Goal: Transaction & Acquisition: Purchase product/service

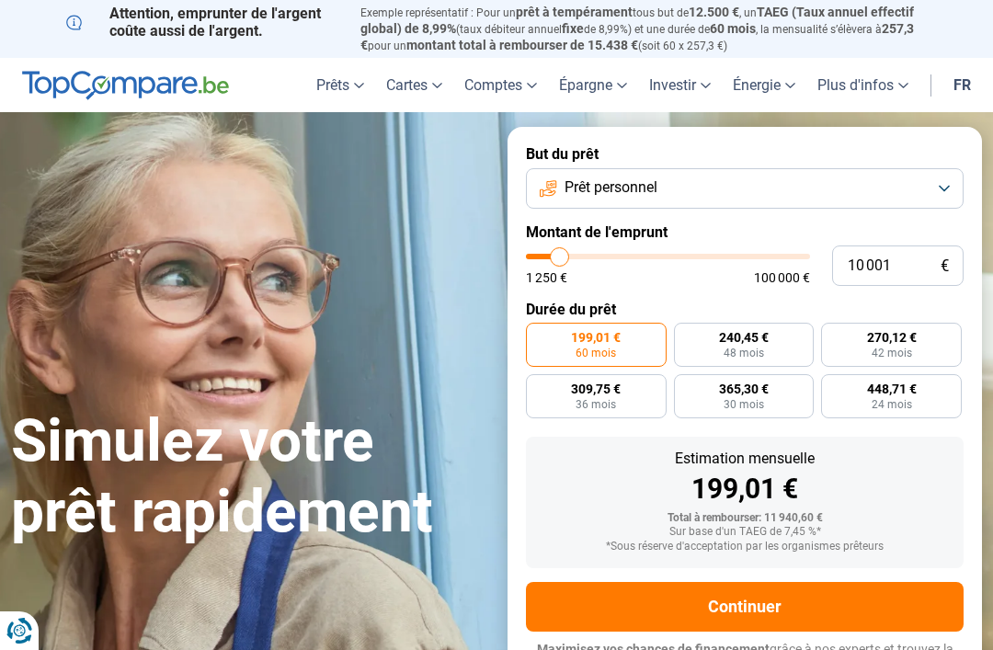
click at [941, 192] on button "Prêt personnel" at bounding box center [745, 188] width 438 height 40
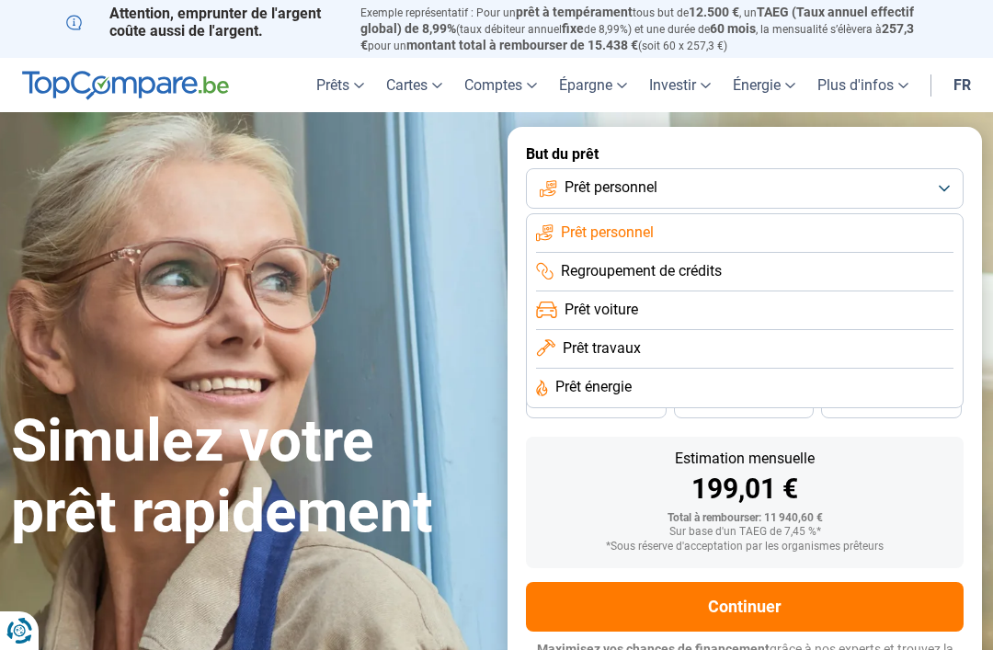
click at [619, 306] on span "Prêt voiture" at bounding box center [601, 310] width 74 height 20
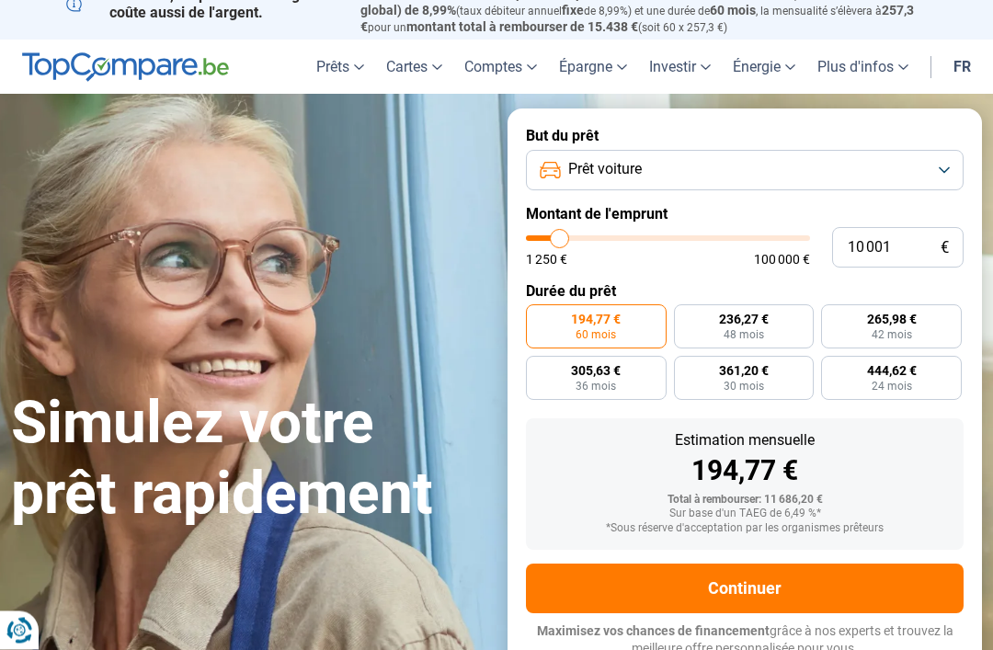
scroll to position [18, 0]
type input "7 000"
type input "7000"
type input "6 750"
type input "6750"
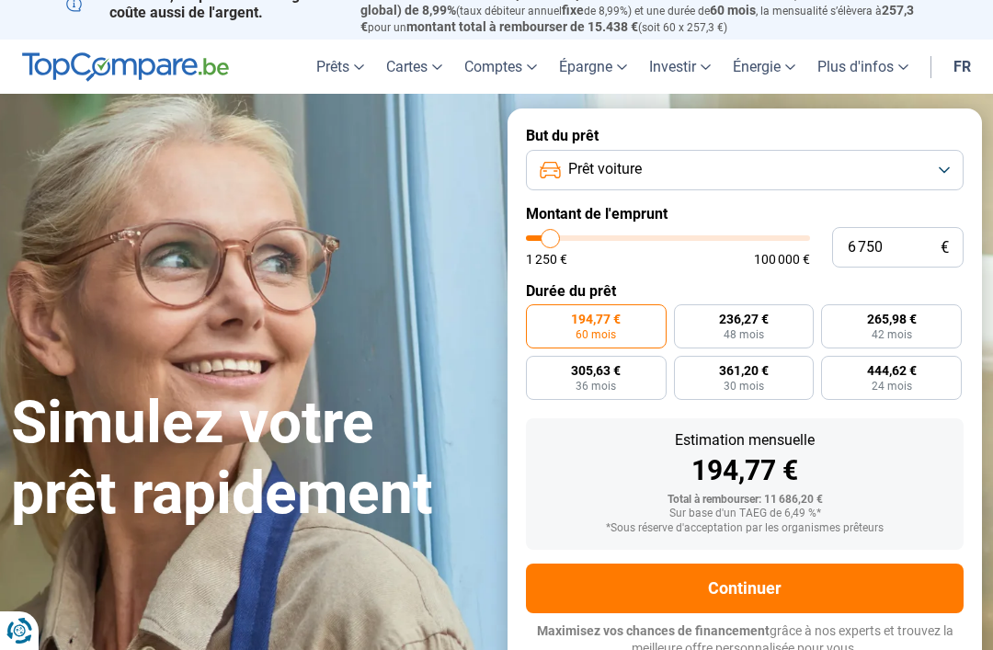
type input "6 000"
type input "6000"
type input "5 000"
type input "5000"
type input "3 250"
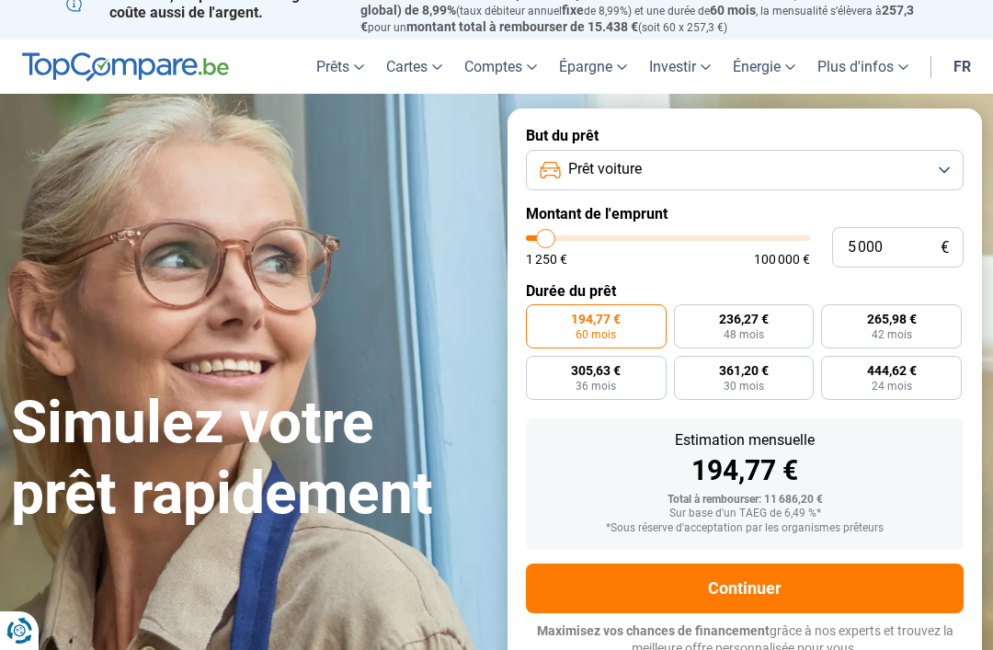
type input "3250"
type input "1 500"
type input "1500"
type input "1 250"
type input "1250"
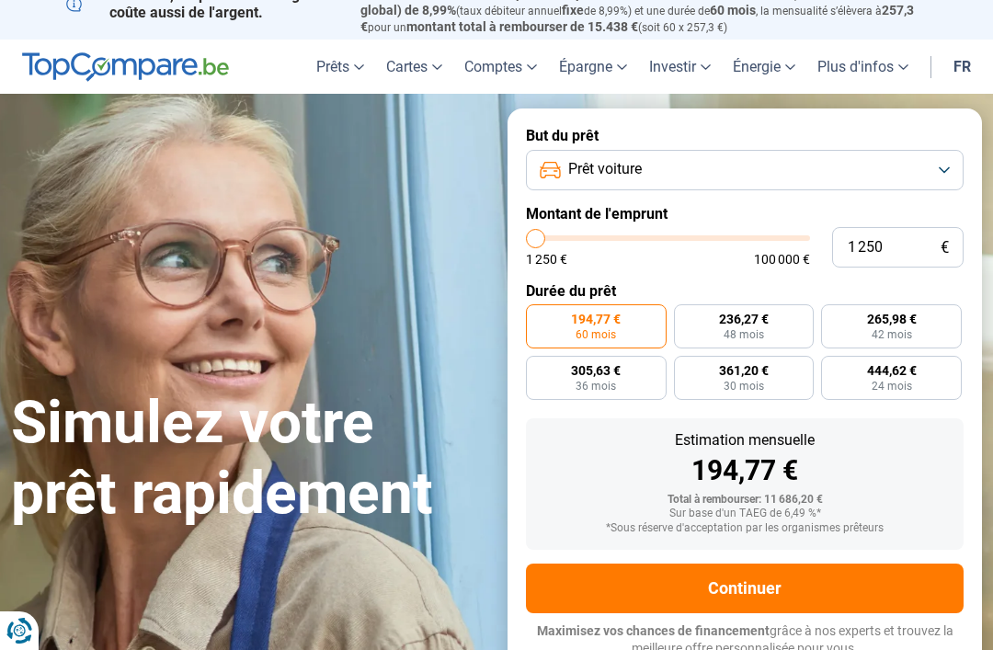
radio input "true"
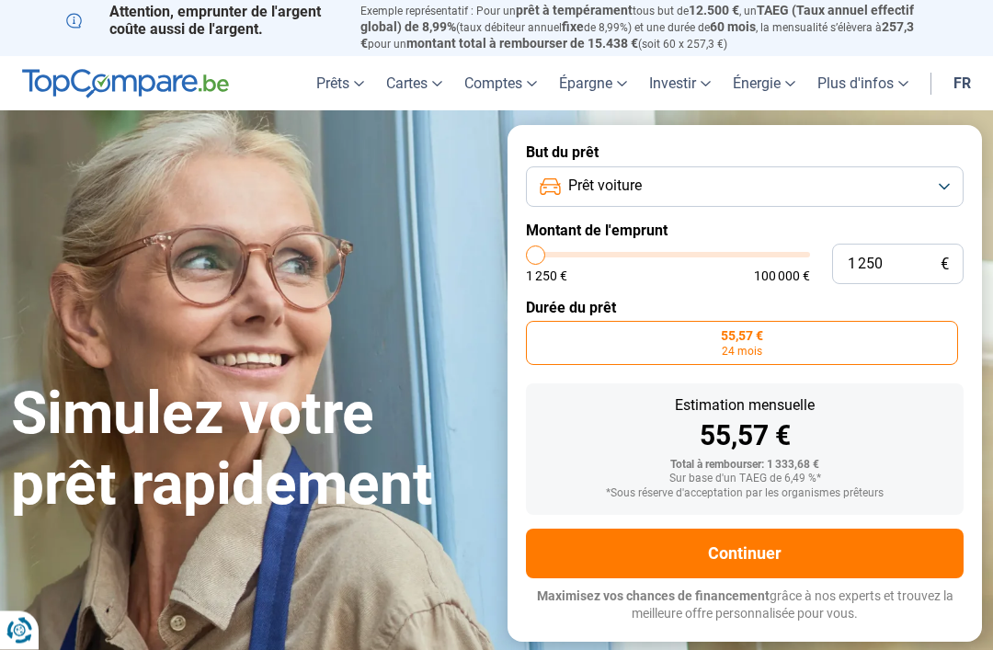
scroll to position [2, 0]
type input "4 250"
type input "4250"
type input "4 500"
type input "4500"
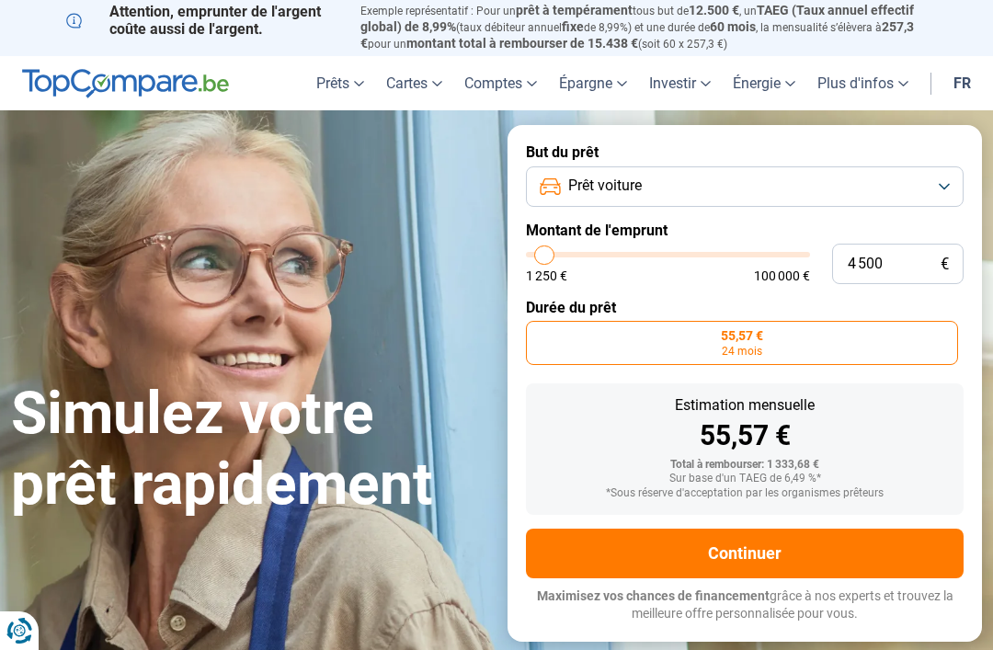
type input "5 000"
type input "5000"
type input "5 500"
type input "5500"
type input "6 250"
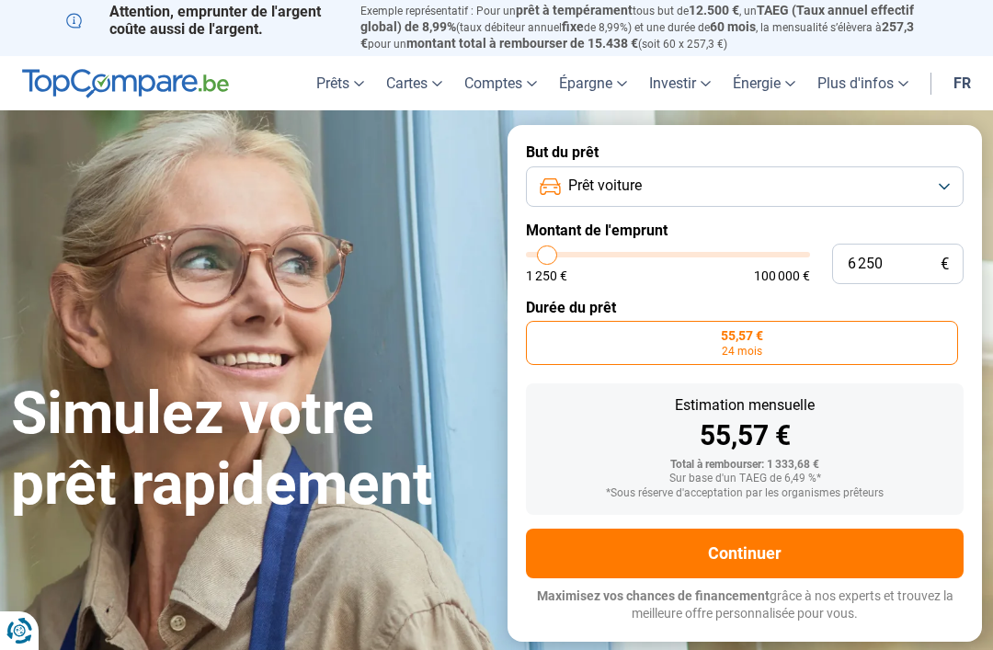
type input "6250"
type input "6 750"
type input "6750"
type input "7 000"
type input "7000"
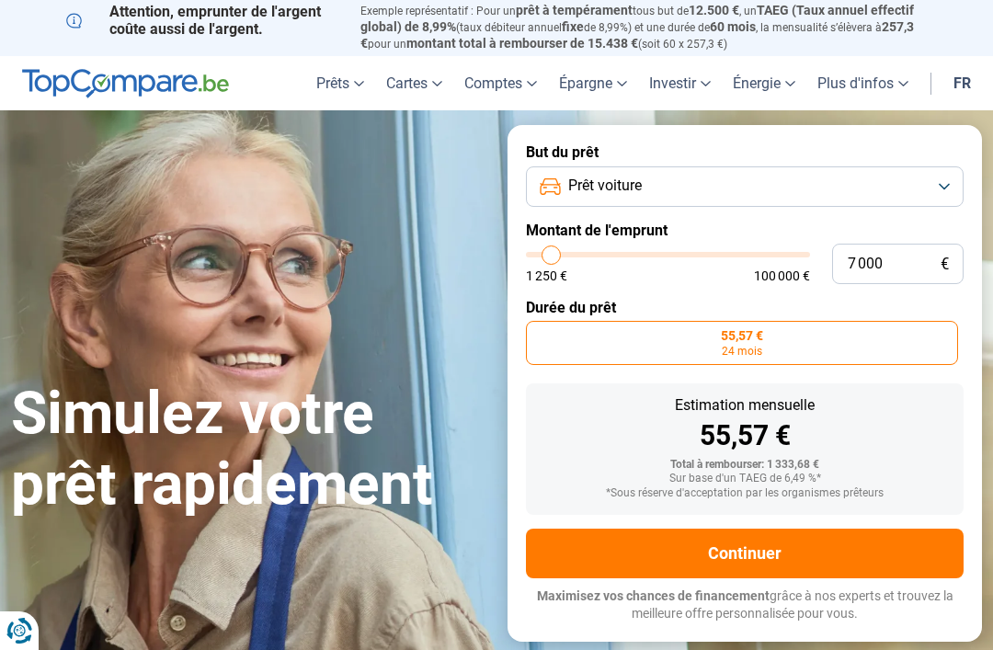
type input "7 750"
type input "7750"
type input "8 250"
type input "8250"
type input "9 500"
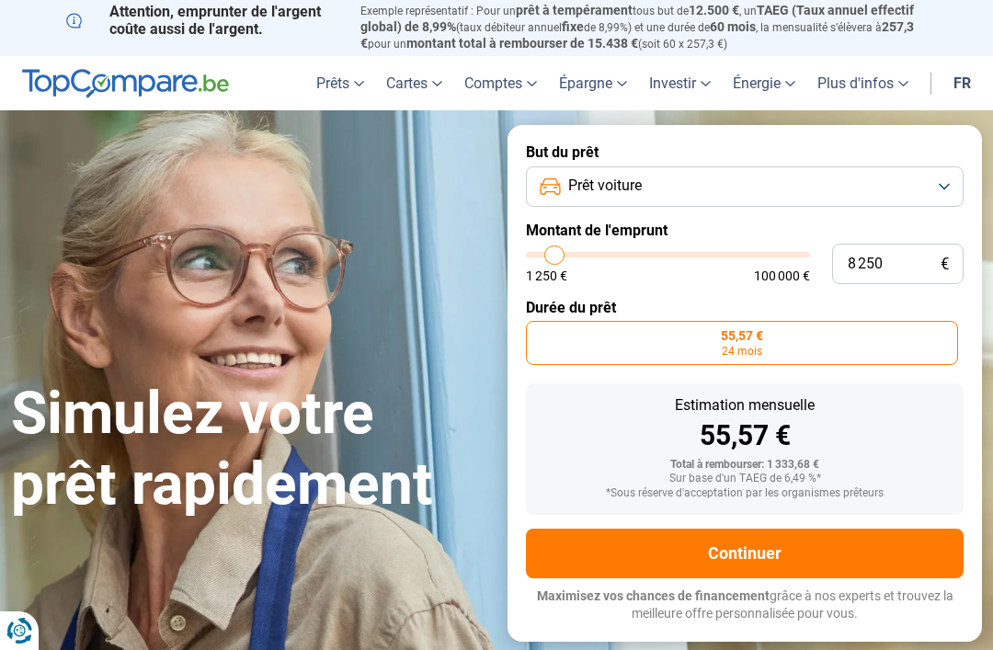
type input "9500"
type input "10 500"
type input "10500"
type input "11 000"
type input "11000"
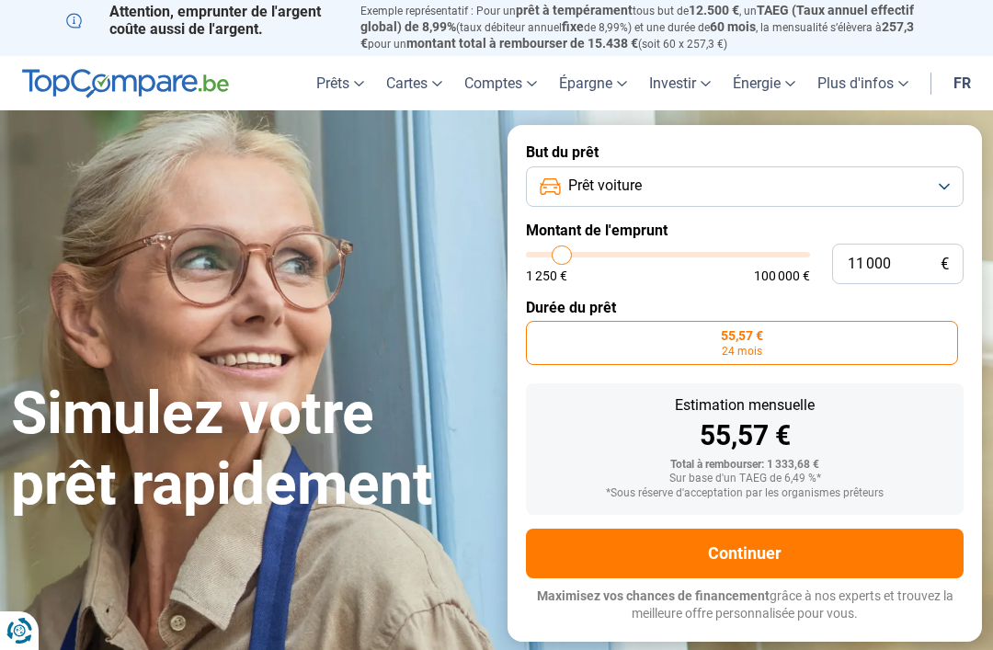
type input "12 250"
type input "12250"
type input "12 750"
type input "12750"
type input "13 500"
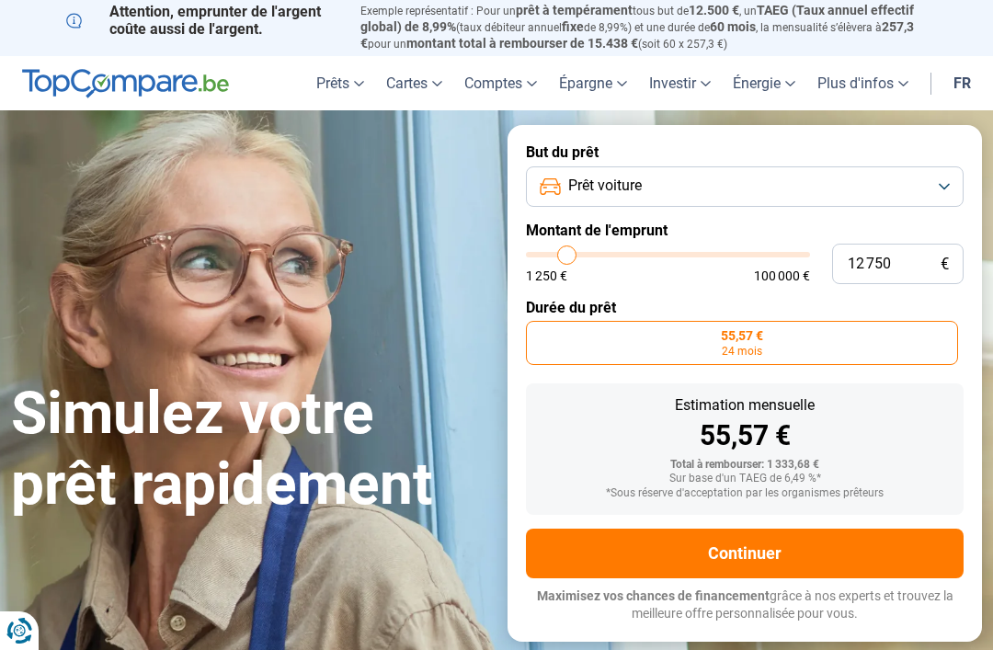
type input "13500"
type input "14 500"
type input "14500"
type input "15 250"
type input "15250"
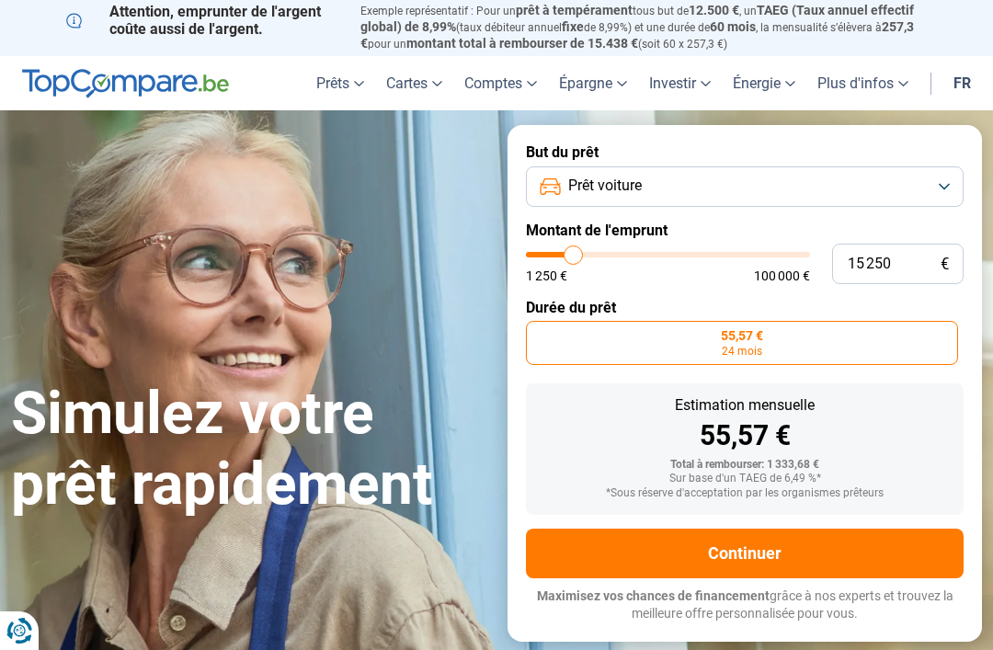
type input "16 000"
type input "16000"
type input "16 750"
type input "16750"
type input "17 250"
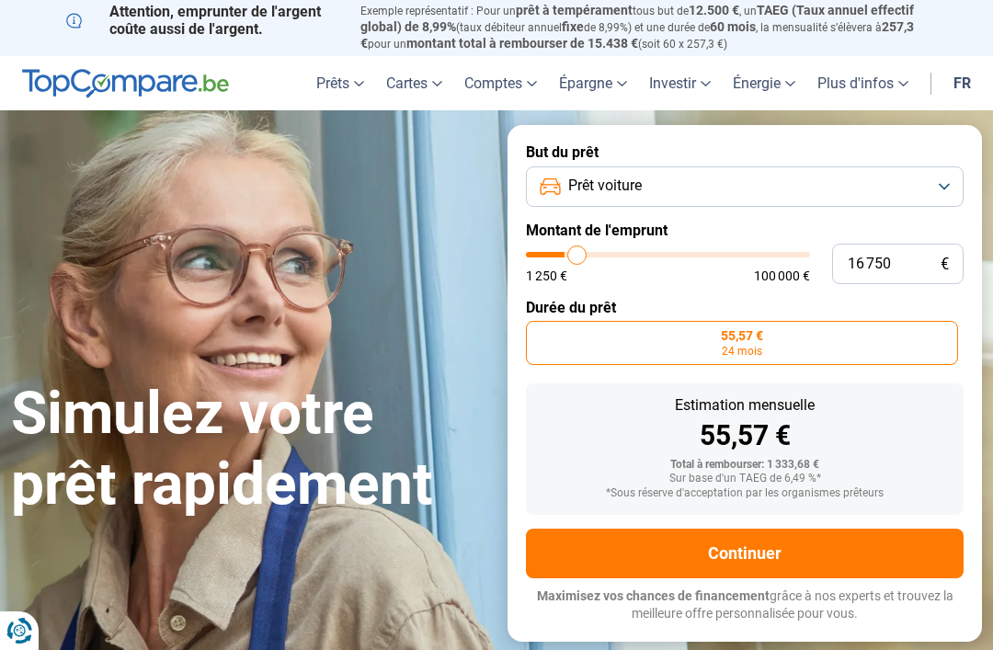
type input "17250"
type input "18 000"
type input "18000"
type input "18 750"
type input "18750"
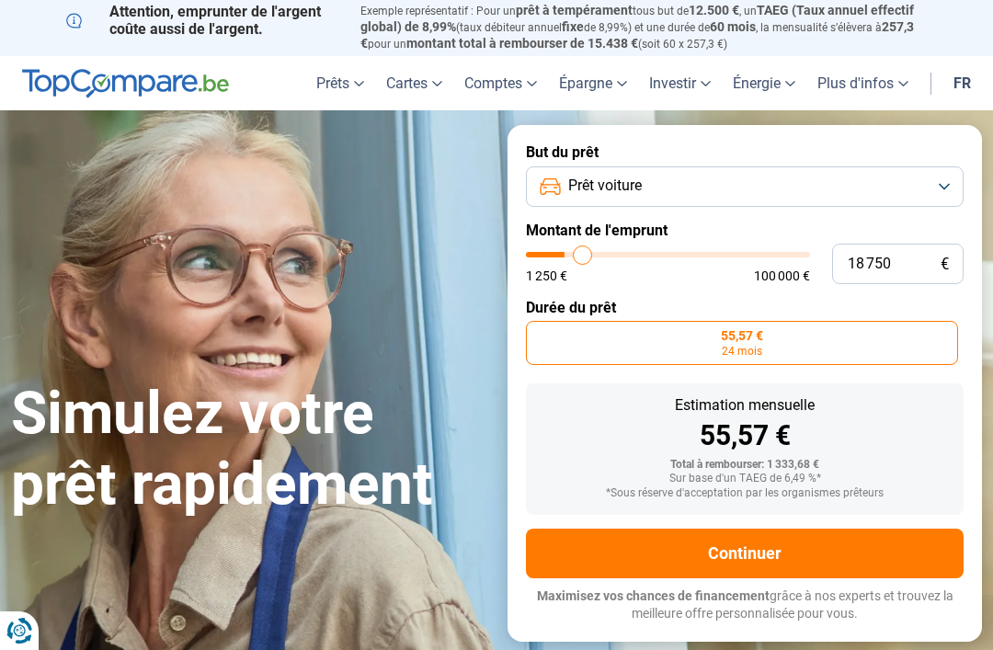
type input "19 500"
type input "19500"
type input "20 000"
type input "20000"
type input "20 750"
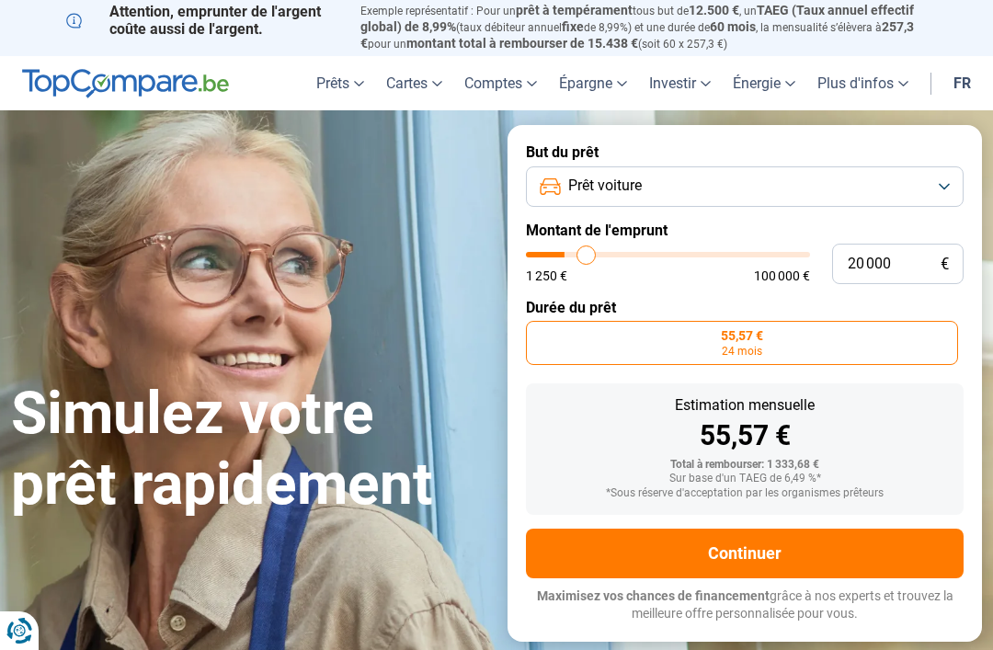
type input "20750"
type input "21 500"
type input "21500"
type input "22 250"
type input "22250"
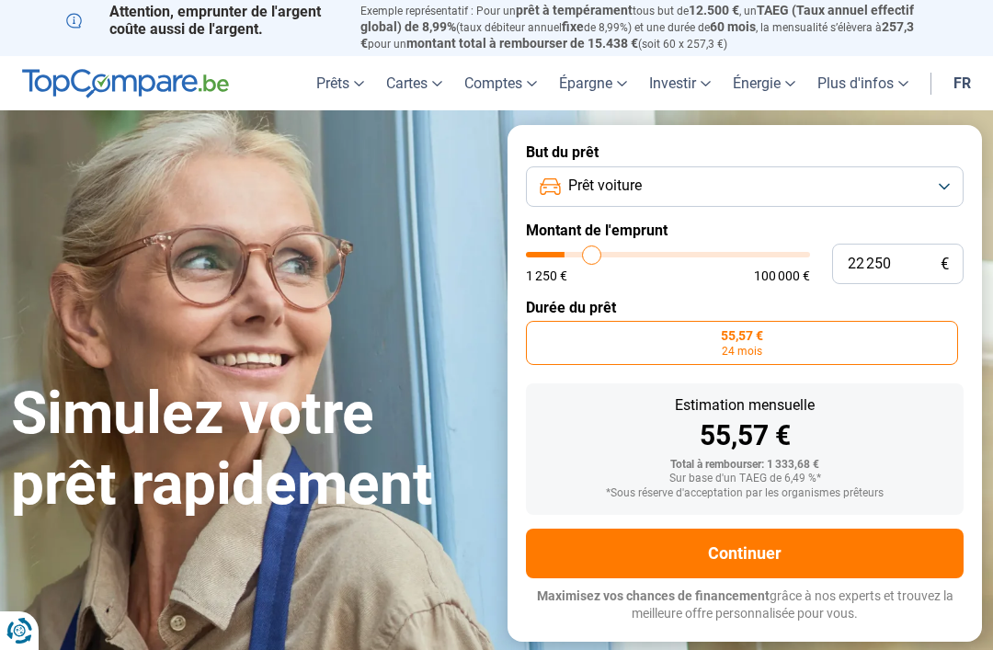
type input "22 500"
type input "22500"
type input "23 250"
type input "23250"
type input "23 500"
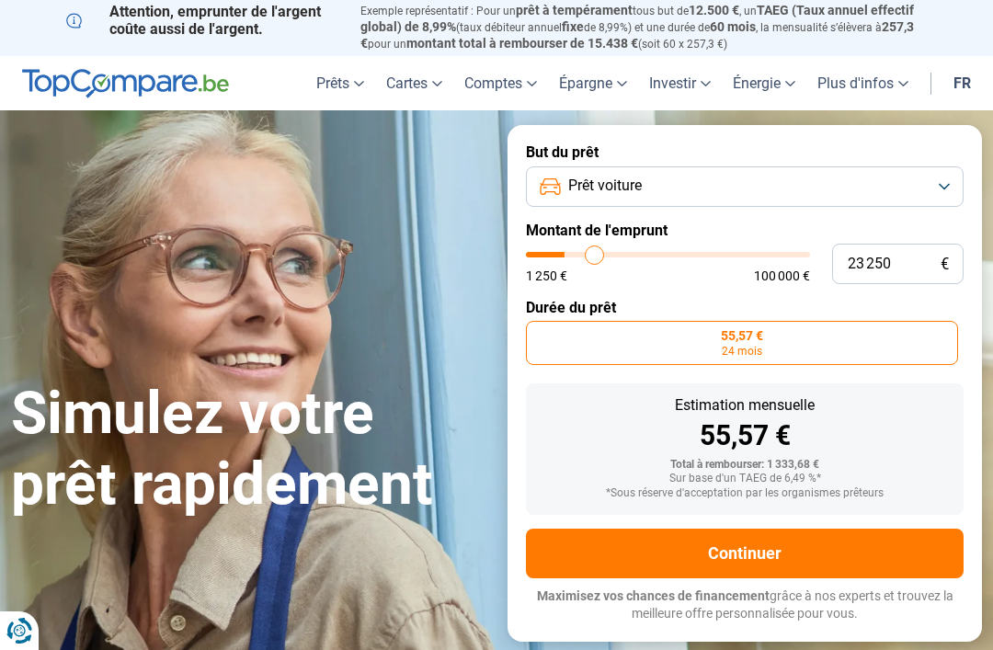
type input "23500"
type input "24 250"
type input "24250"
type input "24 500"
type input "24500"
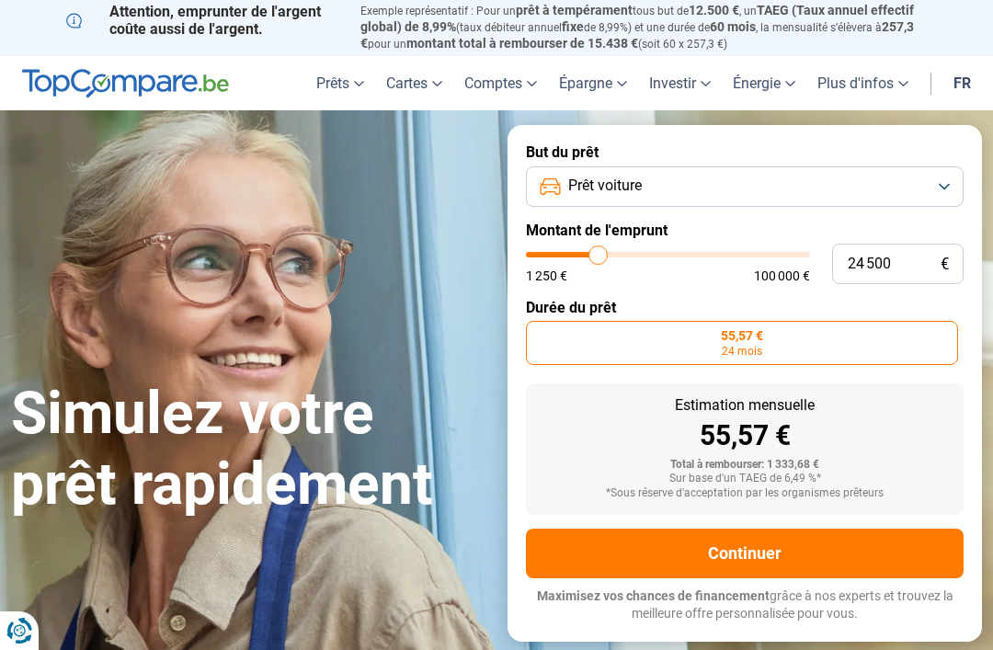
type input "25 000"
type input "25000"
type input "25 250"
type input "25250"
type input "25 500"
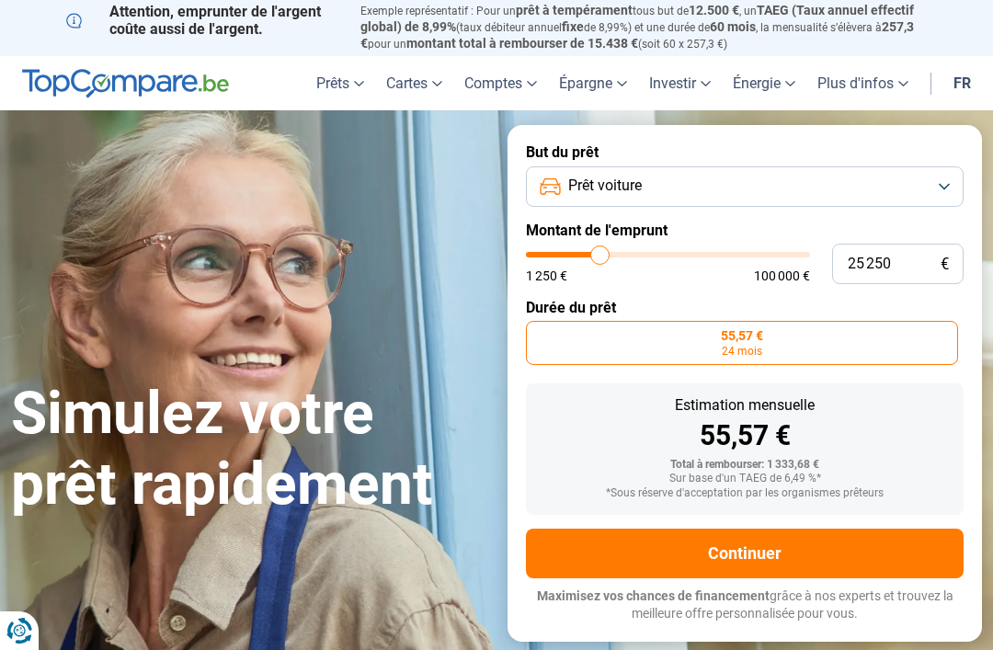
type input "25500"
type input "26 000"
type input "26000"
type input "26 250"
type input "26250"
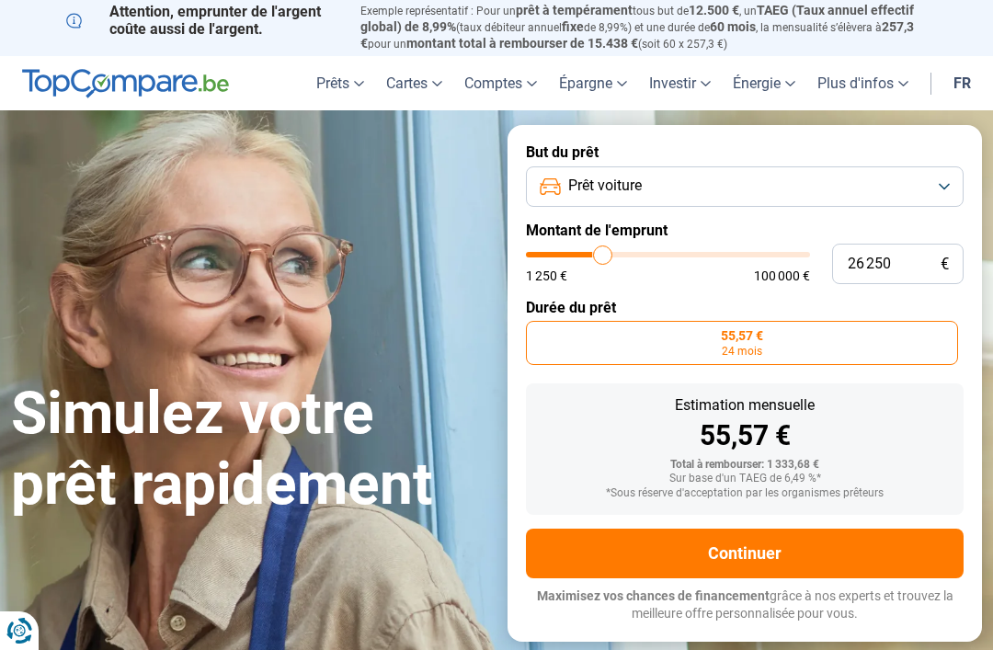
type input "26 750"
type input "26750"
type input "27 000"
type input "27000"
type input "27 250"
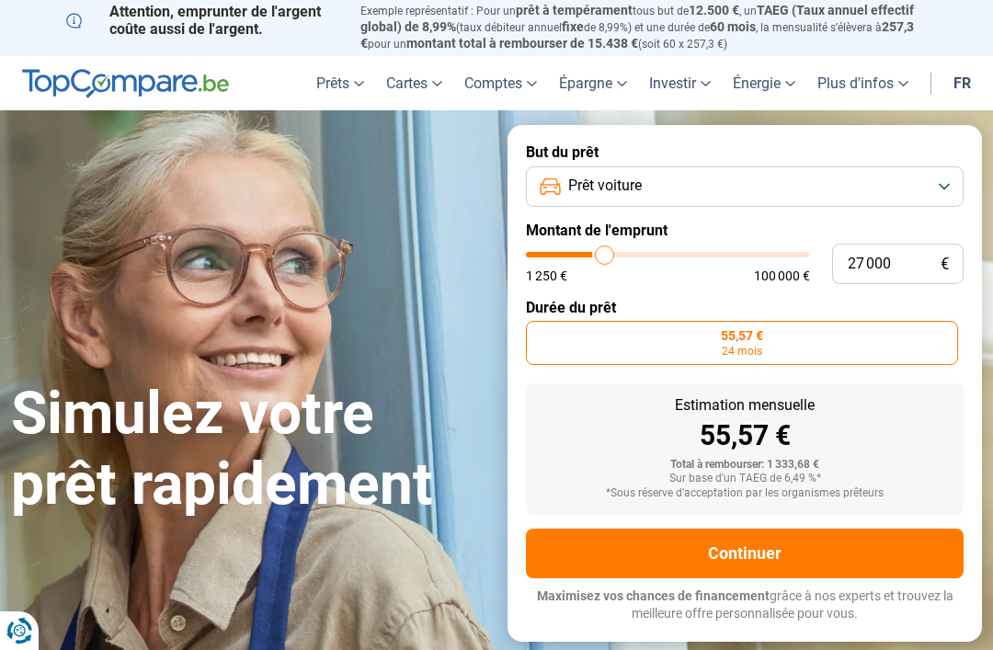
type input "27250"
type input "27 750"
type input "27750"
type input "28 000"
type input "28000"
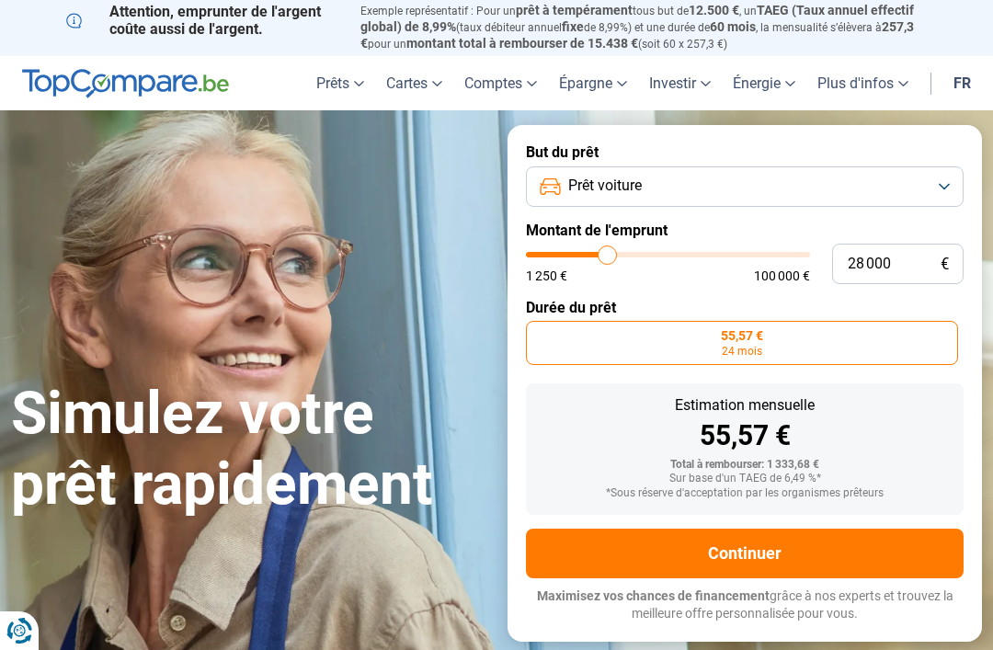
type input "27 750"
type input "27750"
type input "27 250"
type input "27250"
type input "27 000"
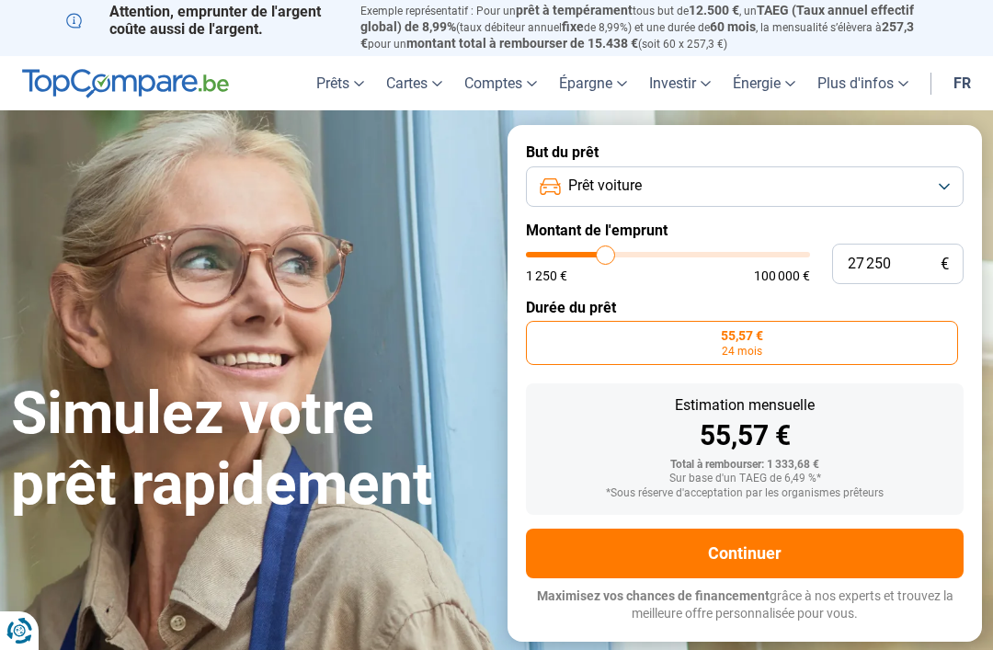
type input "27000"
type input "26 750"
type input "26750"
type input "26 250"
type input "26250"
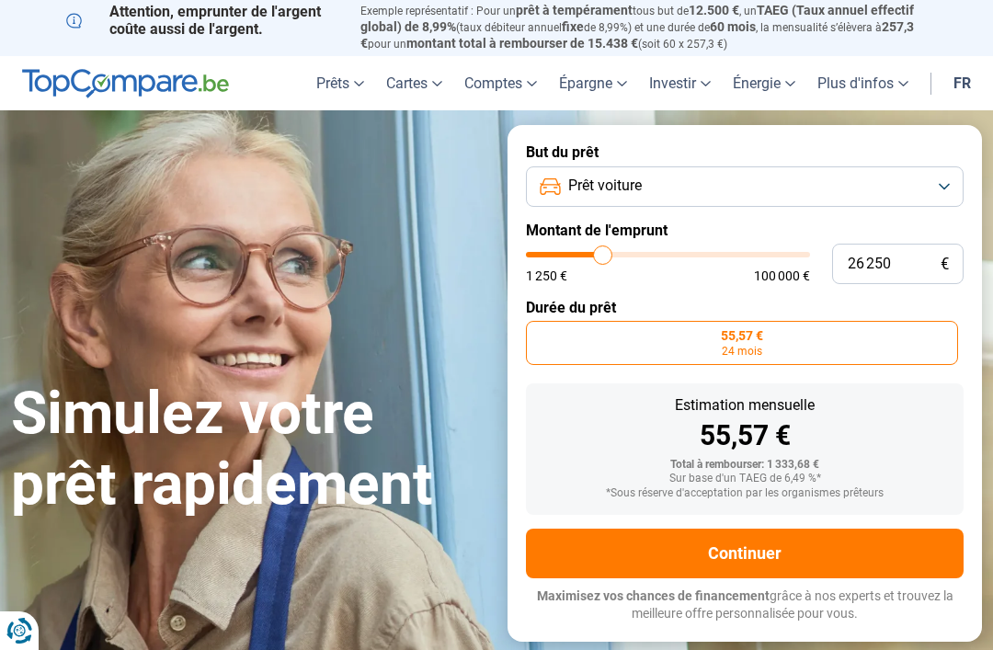
type input "25 500"
type input "25500"
type input "25 250"
type input "25250"
type input "25 000"
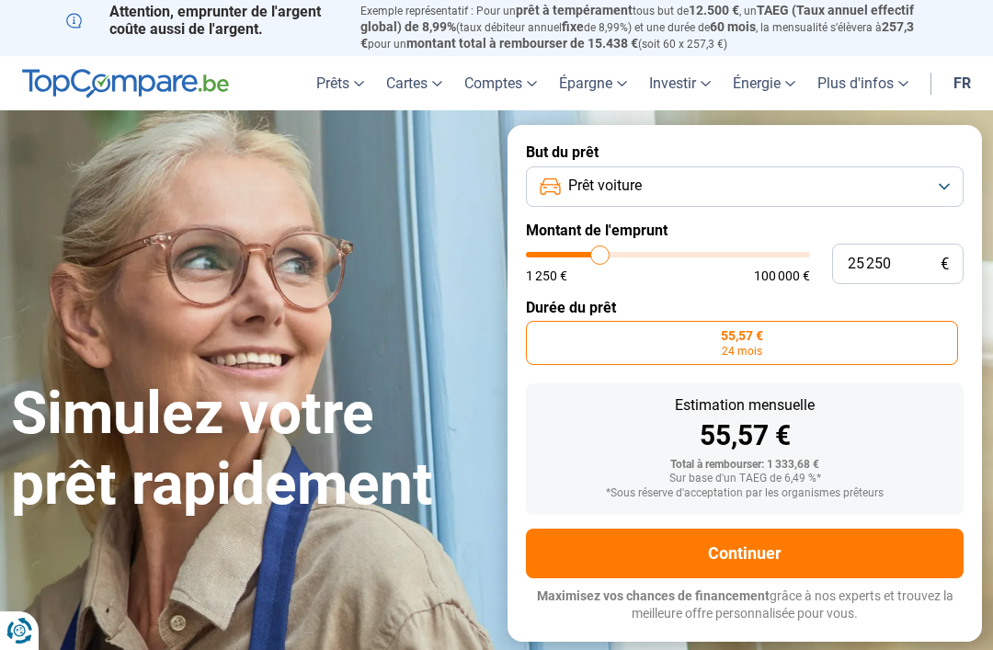
type input "25000"
type input "24 500"
type input "24500"
type input "24 250"
type input "24250"
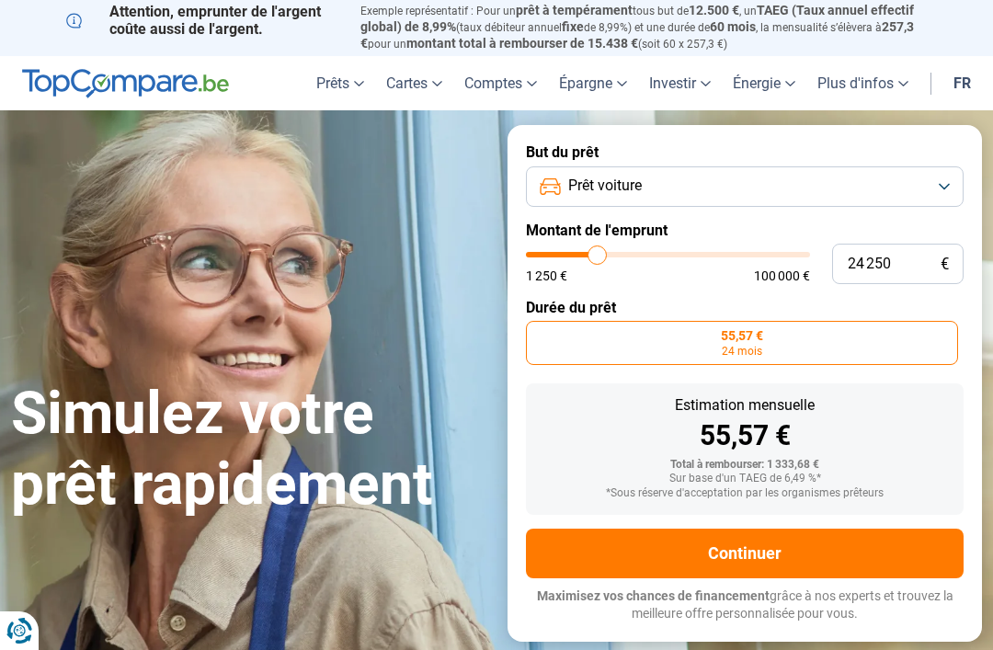
type input "23 750"
type input "23750"
type input "23 500"
type input "23500"
type input "23 250"
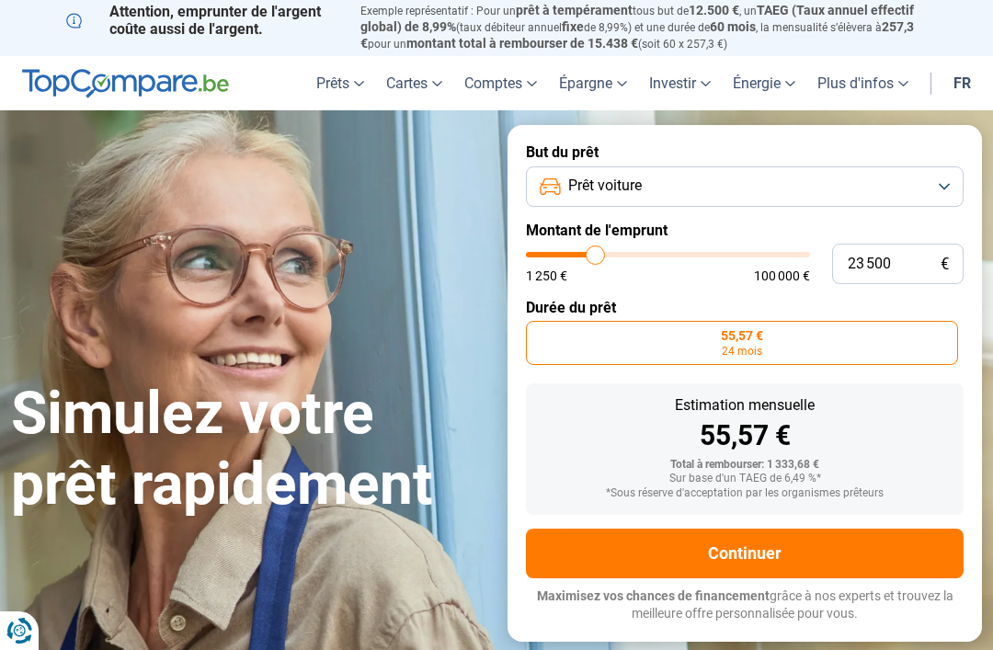
type input "23250"
type input "22 750"
type input "22750"
type input "22 500"
type input "22500"
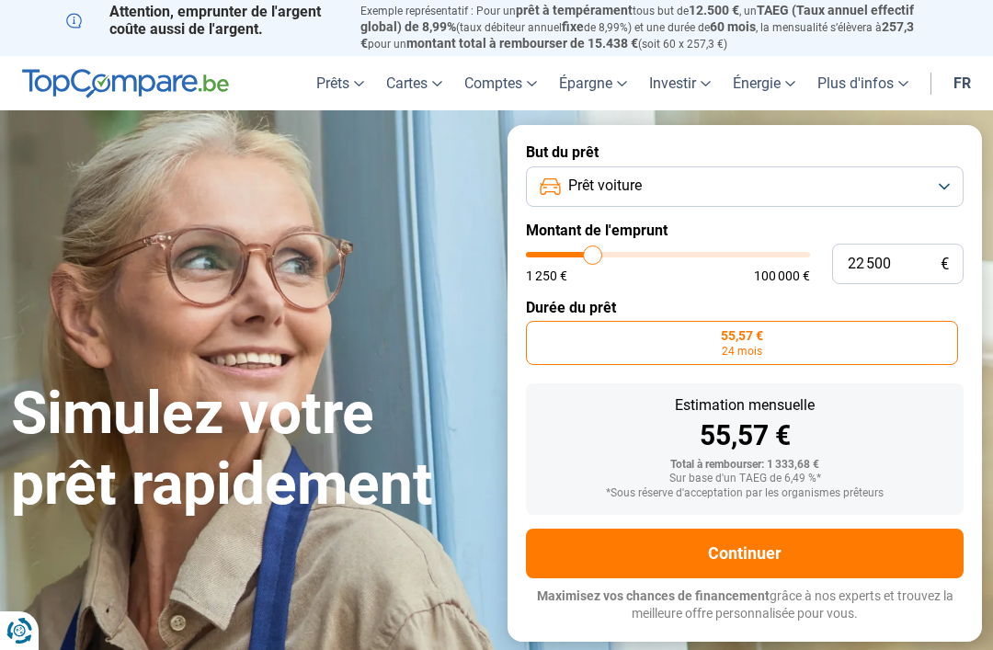
type input "22 250"
type input "22250"
type input "21 750"
type input "21750"
type input "21 500"
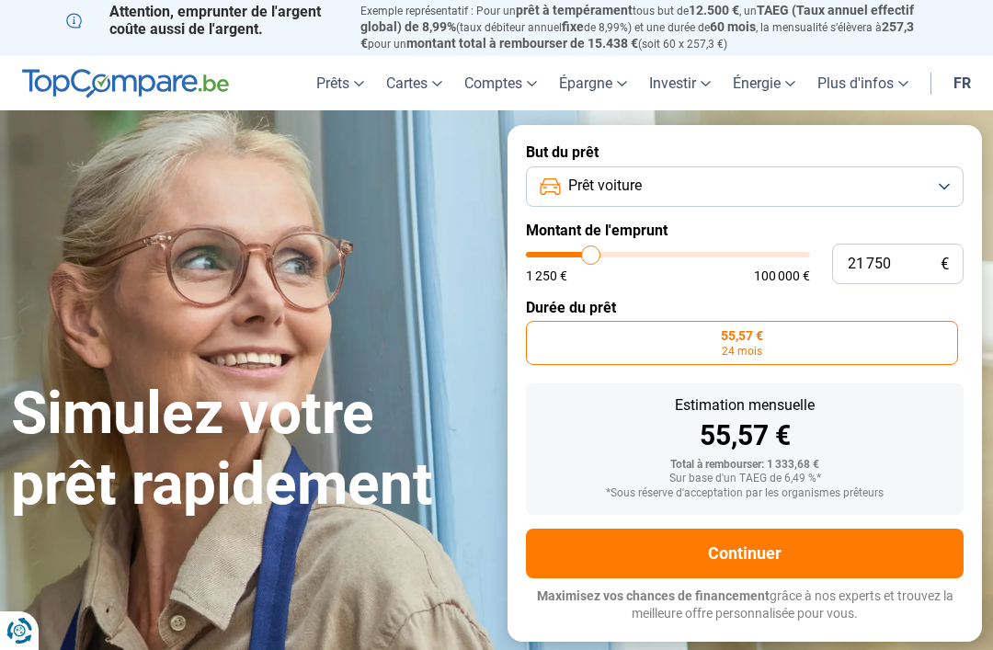
type input "21500"
type input "21 000"
type input "21000"
type input "20 750"
type input "20750"
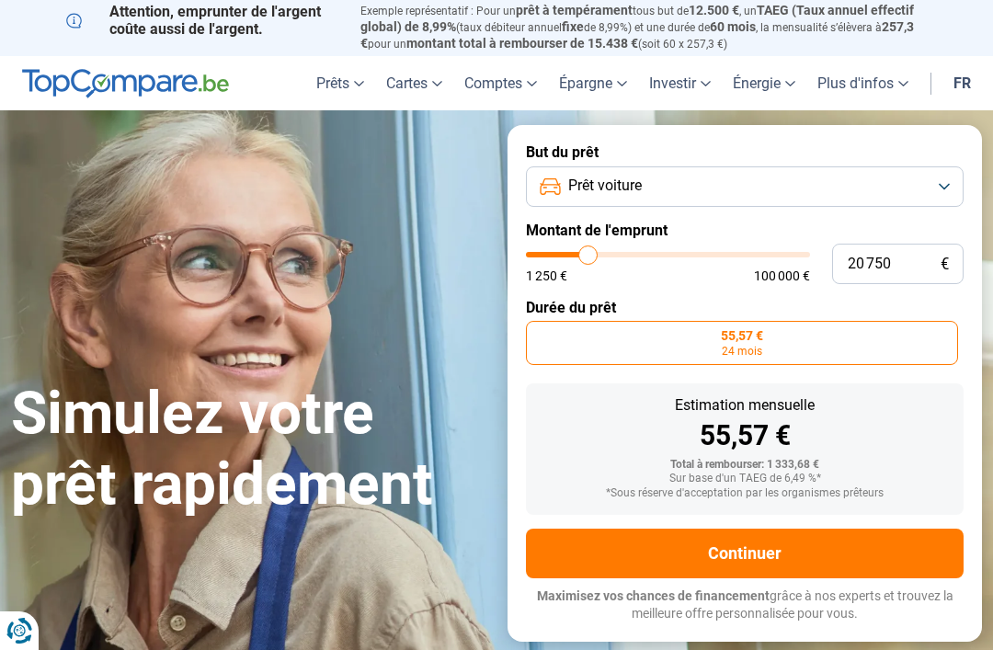
type input "20 500"
type input "20500"
type input "20 000"
type input "20000"
radio input "false"
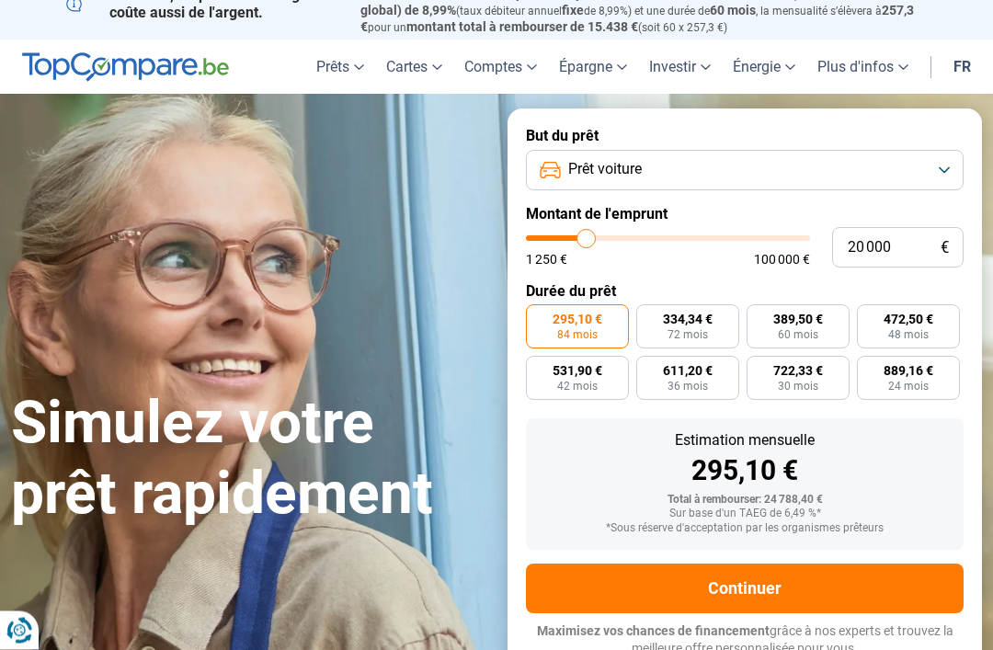
scroll to position [18, 0]
click at [940, 314] on label "472,50 € 48 mois" at bounding box center [908, 326] width 103 height 44
click at [869, 314] on input "472,50 € 48 mois" at bounding box center [863, 310] width 12 height 12
radio input "true"
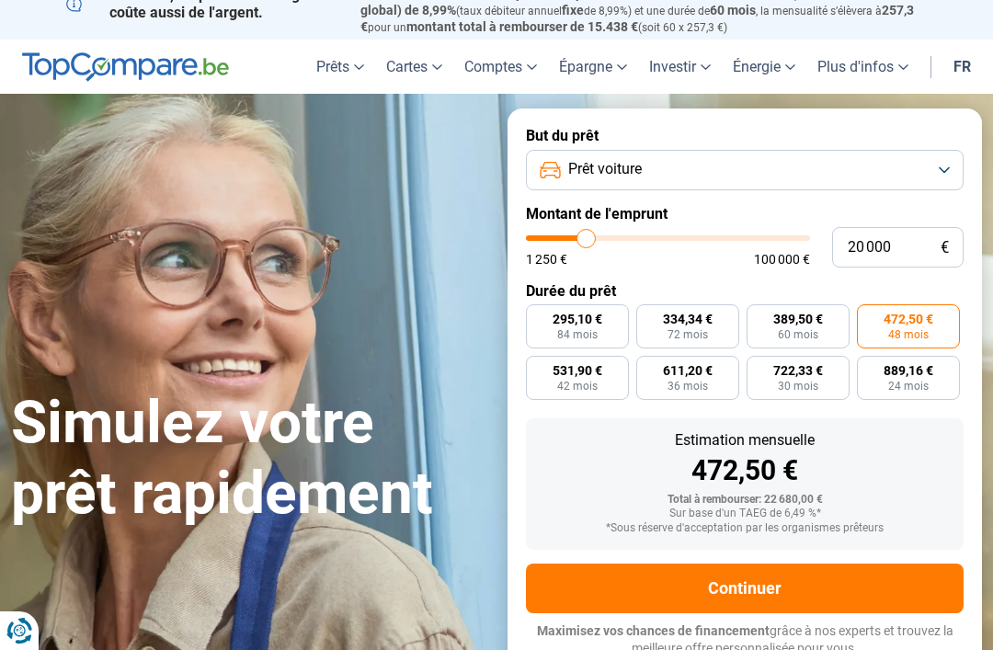
click at [750, 580] on button "Continuer" at bounding box center [745, 588] width 438 height 50
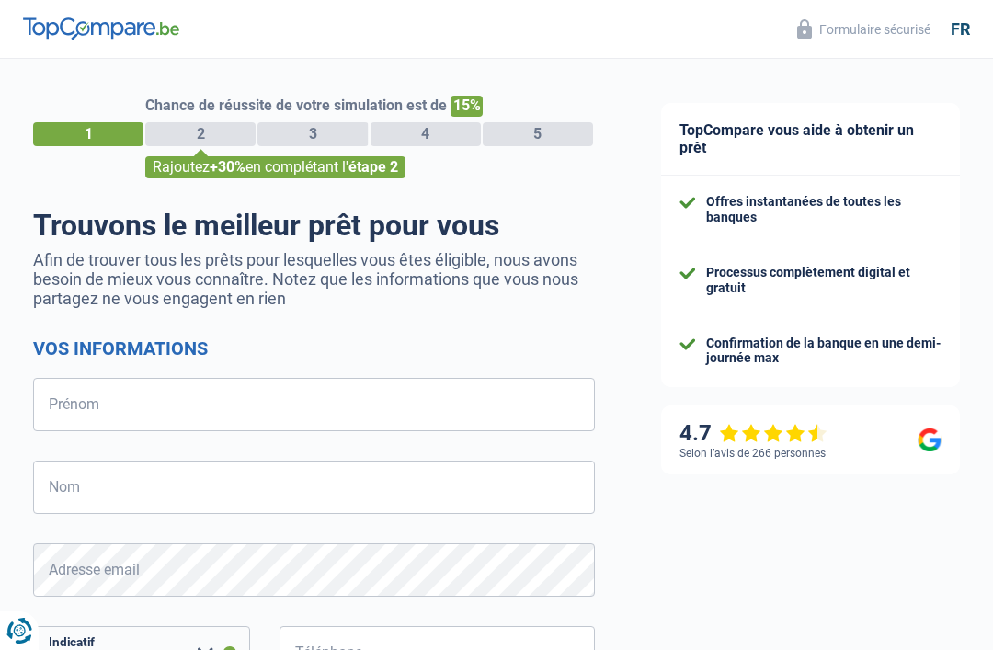
select select "32"
